Goal: Task Accomplishment & Management: Use online tool/utility

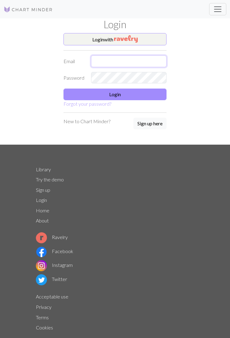
type input "[EMAIL_ADDRESS][DOMAIN_NAME]"
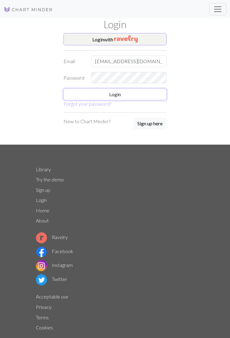
click at [145, 98] on button "Login" at bounding box center [114, 94] width 103 height 12
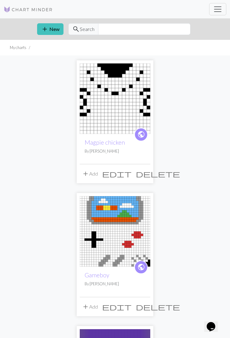
click at [126, 114] on img at bounding box center [115, 98] width 70 height 70
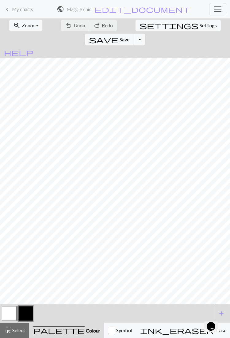
click at [22, 26] on span "Zoom" at bounding box center [28, 25] width 13 height 6
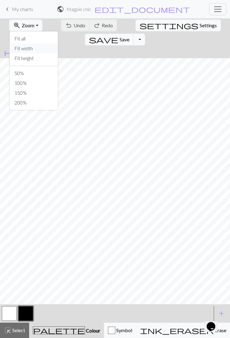
click at [41, 52] on button "Fit width" at bounding box center [33, 48] width 48 height 10
